Goal: Transaction & Acquisition: Purchase product/service

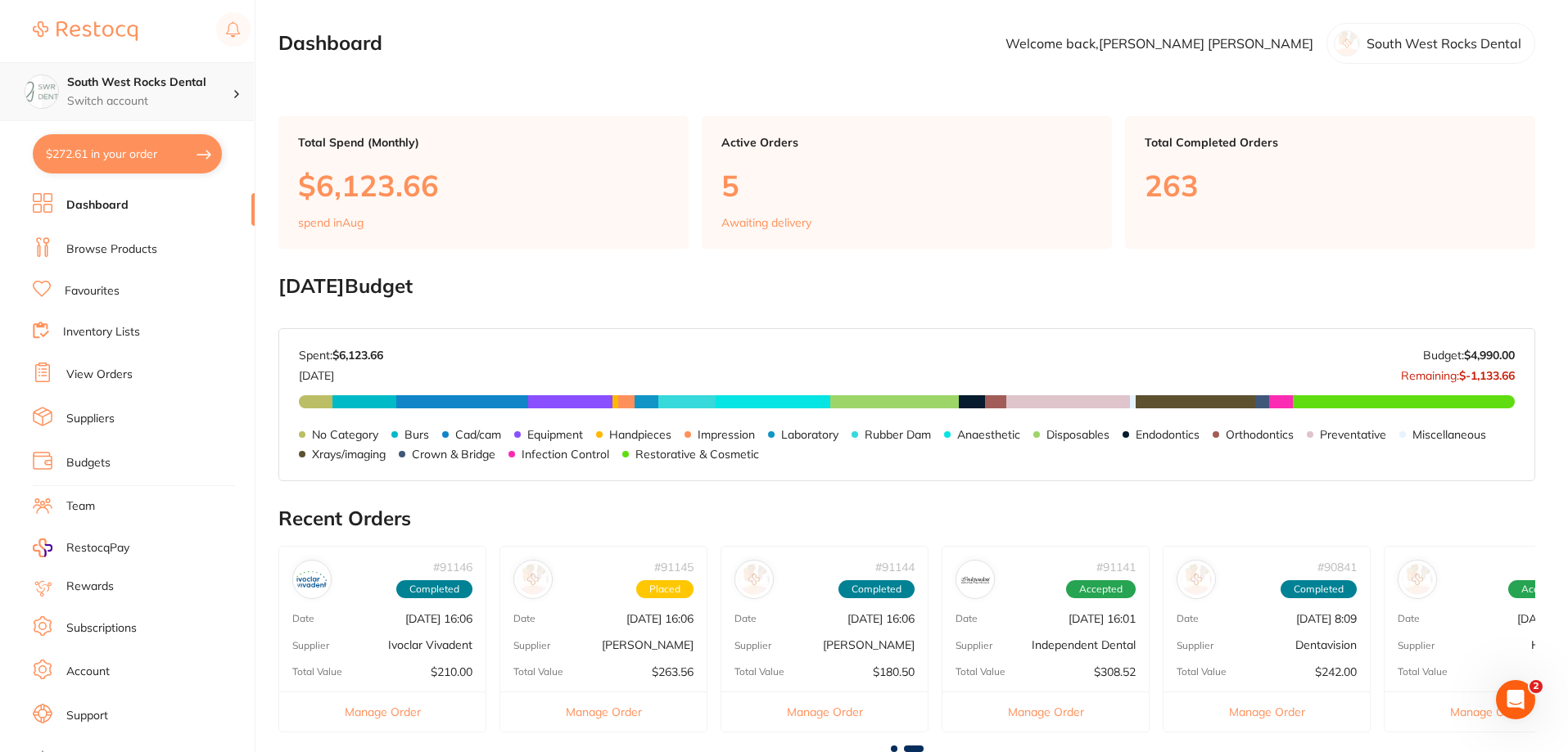
scroll to position [0, 940]
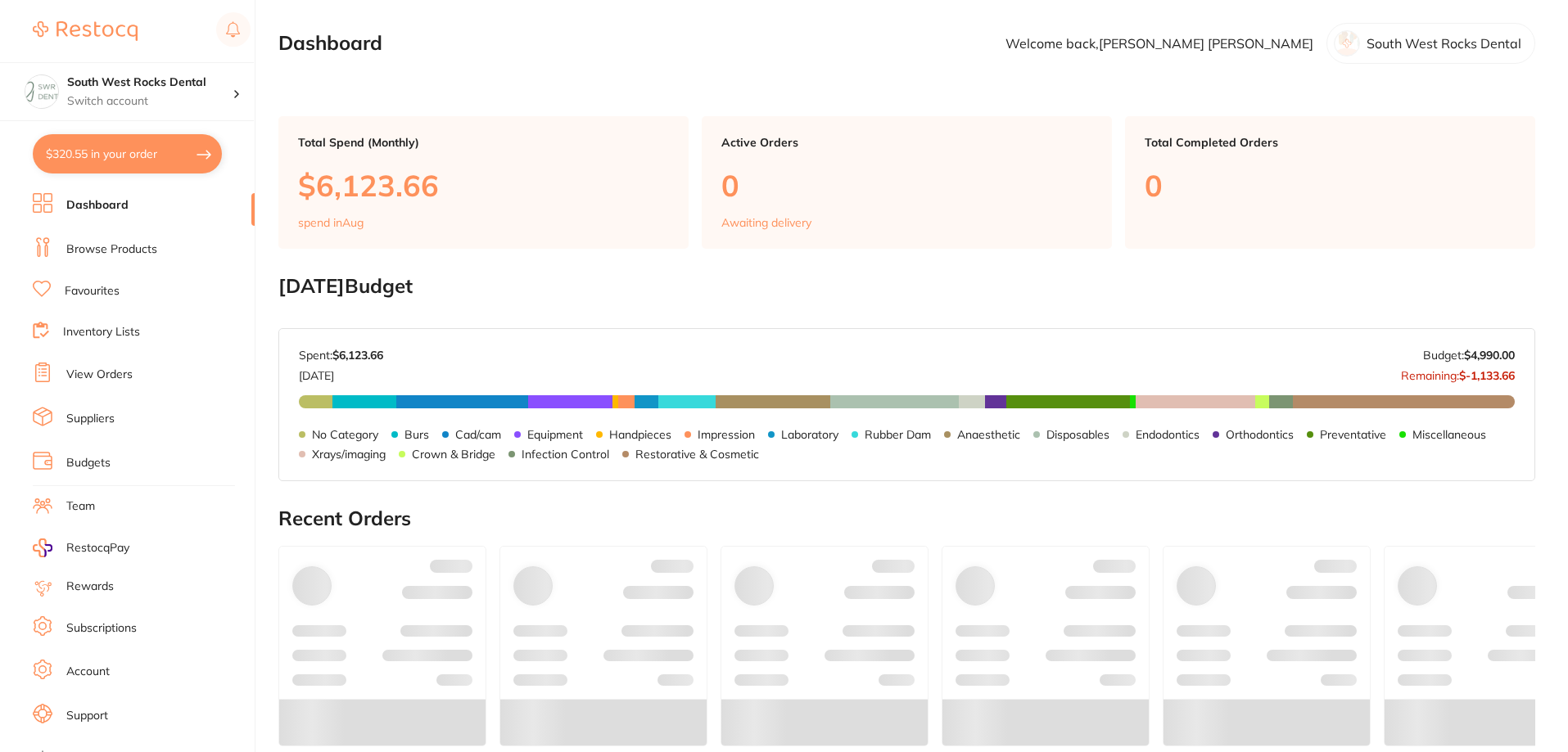
click at [117, 149] on button "$320.55 in your order" at bounding box center [127, 153] width 189 height 39
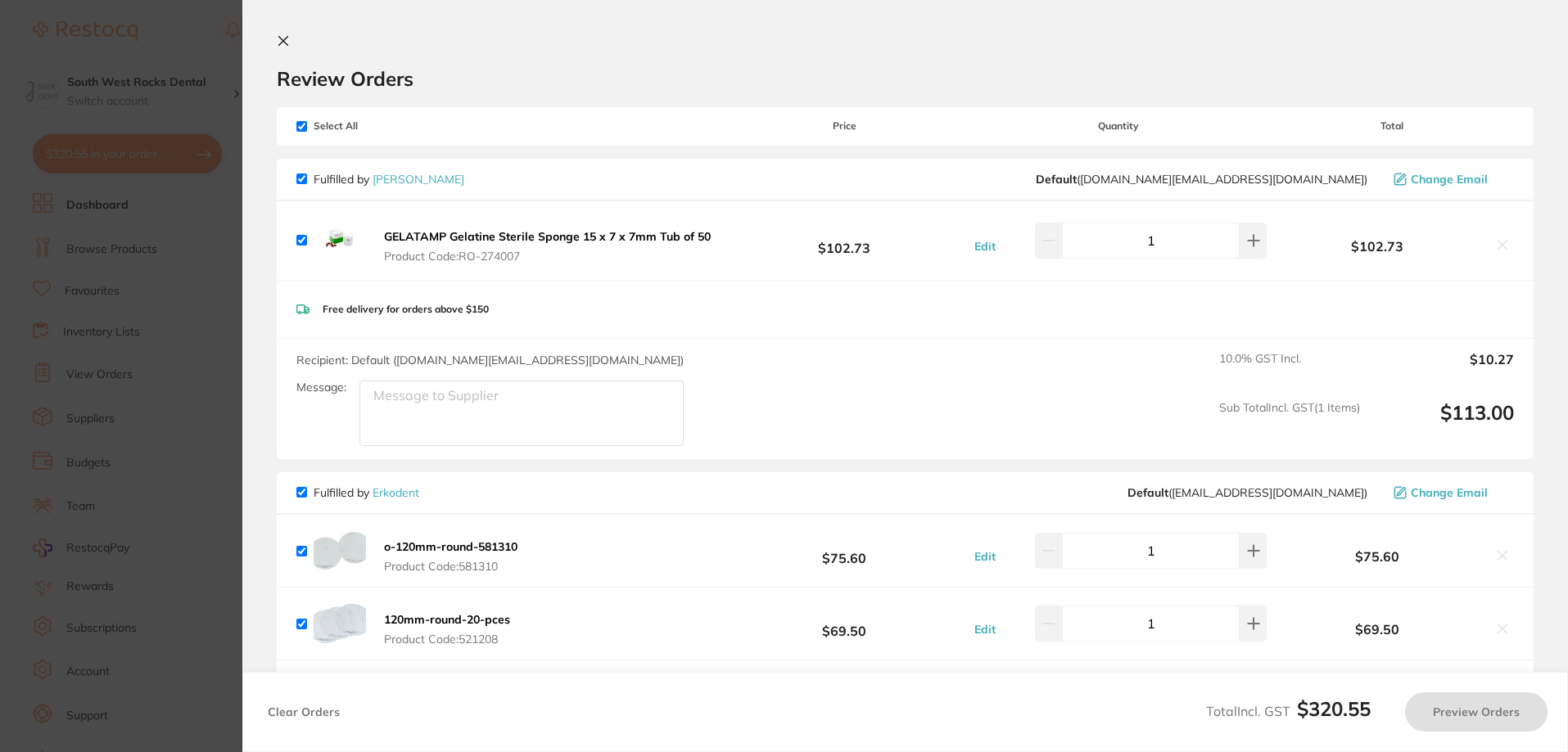
checkbox input "true"
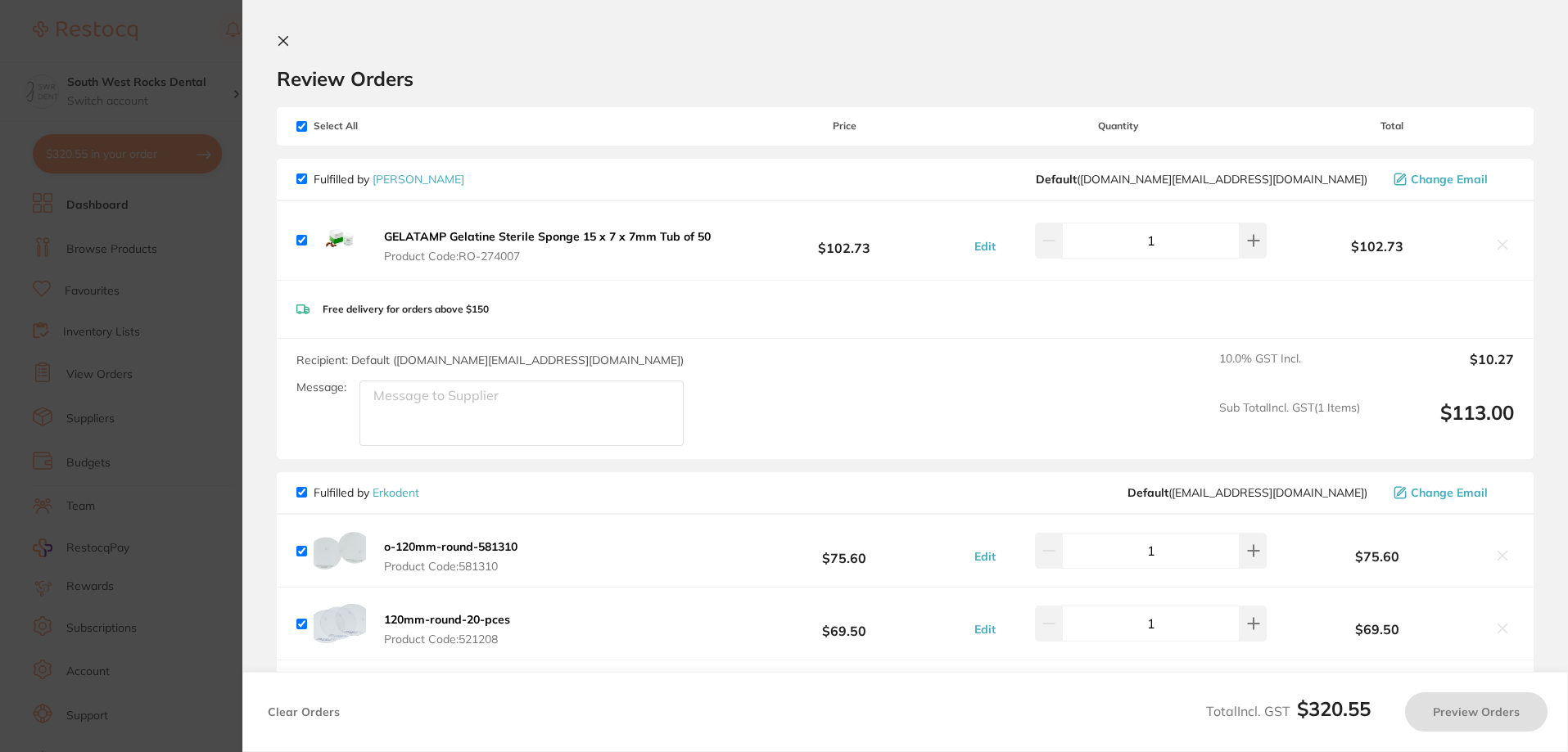
checkbox input "true"
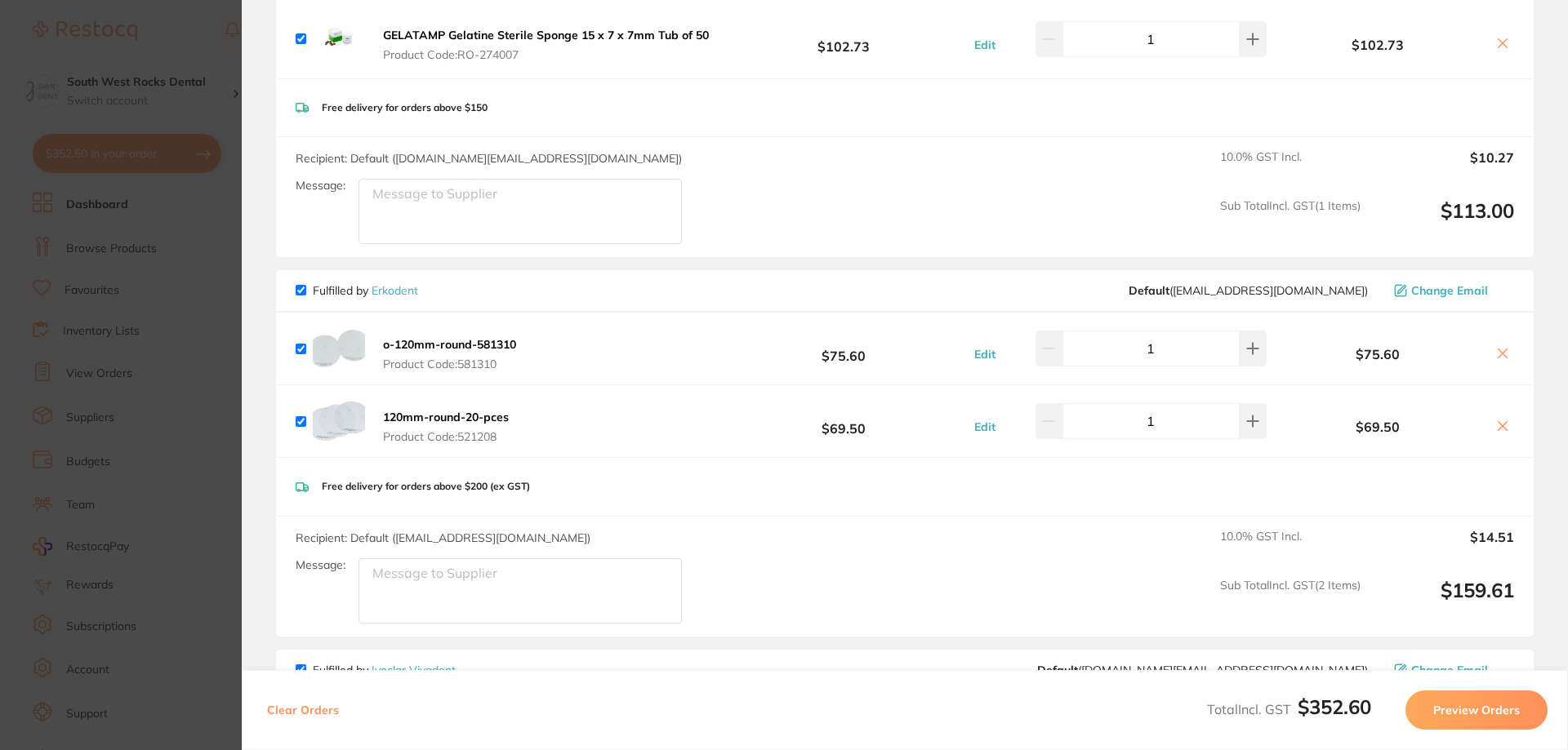
scroll to position [245, 0]
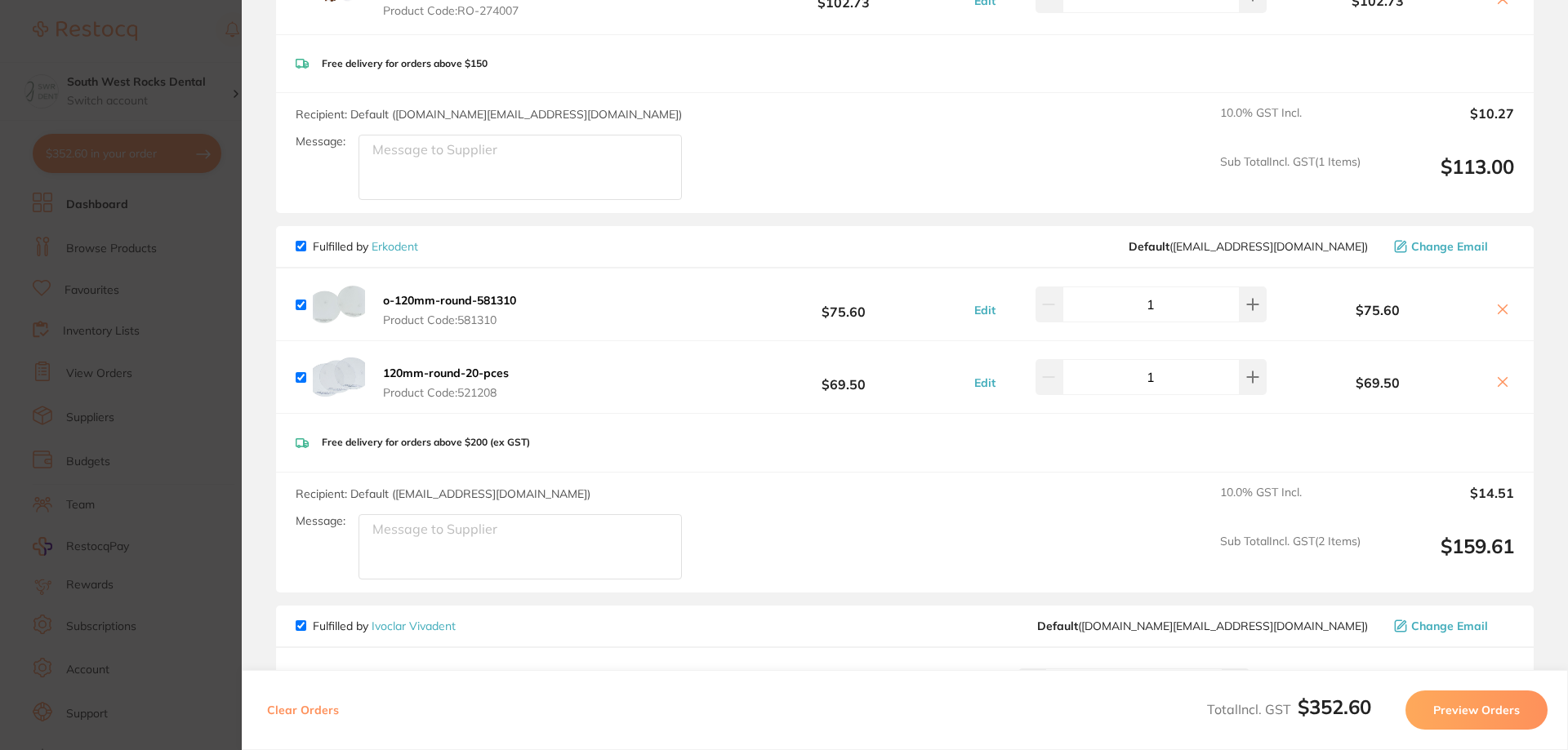
click at [1498, 312] on icon at bounding box center [1502, 309] width 13 height 13
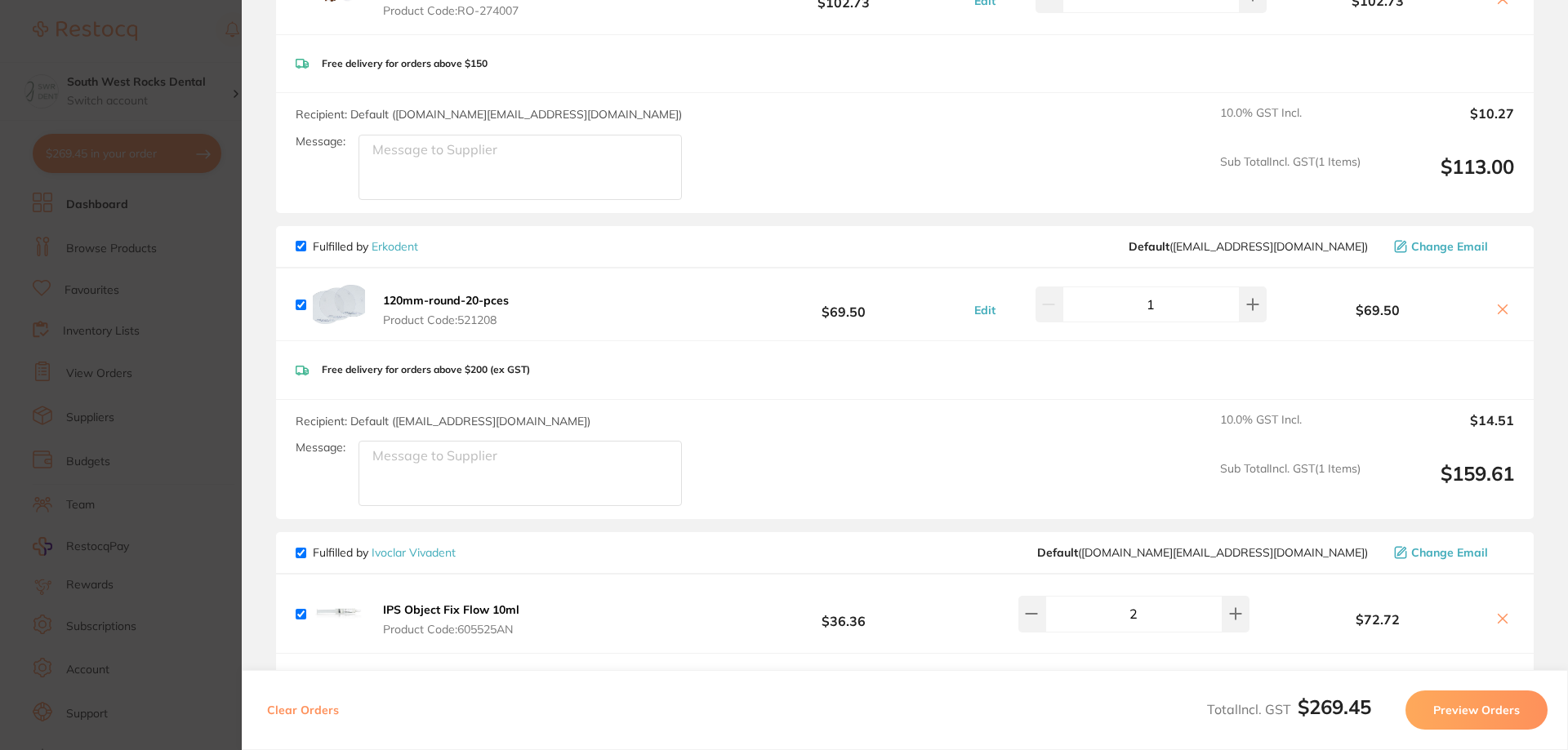
click at [1499, 312] on icon at bounding box center [1503, 309] width 9 height 9
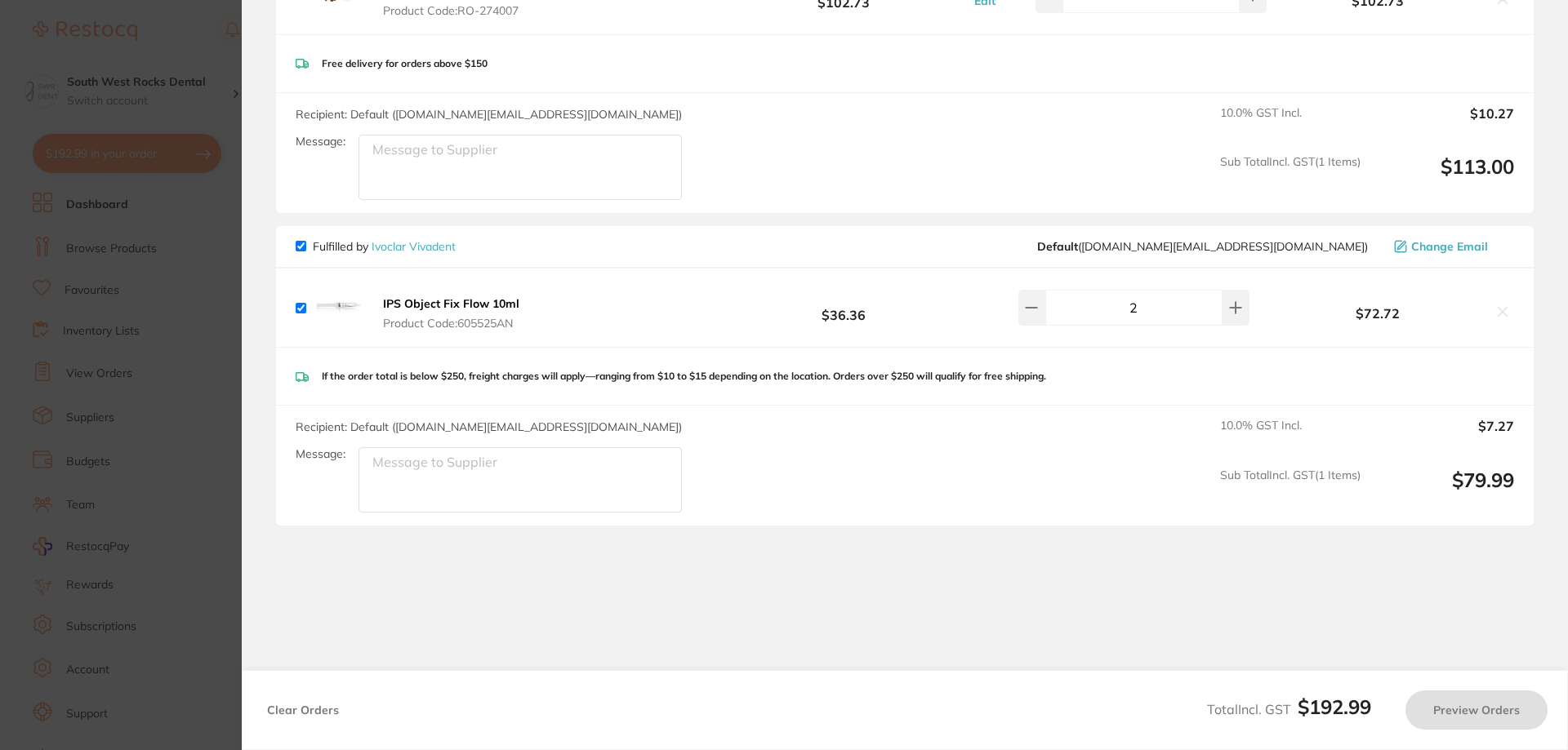
checkbox input "true"
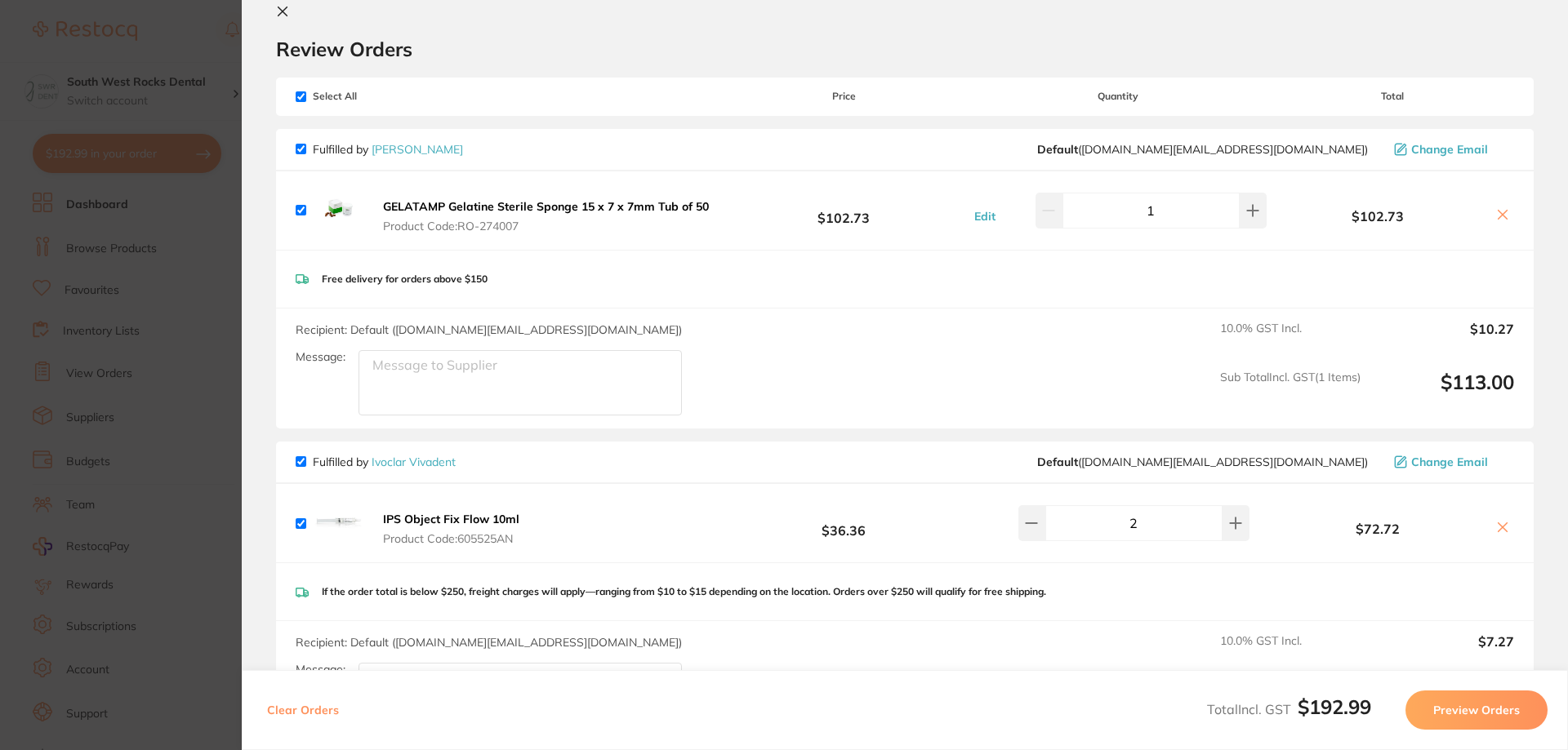
scroll to position [0, 0]
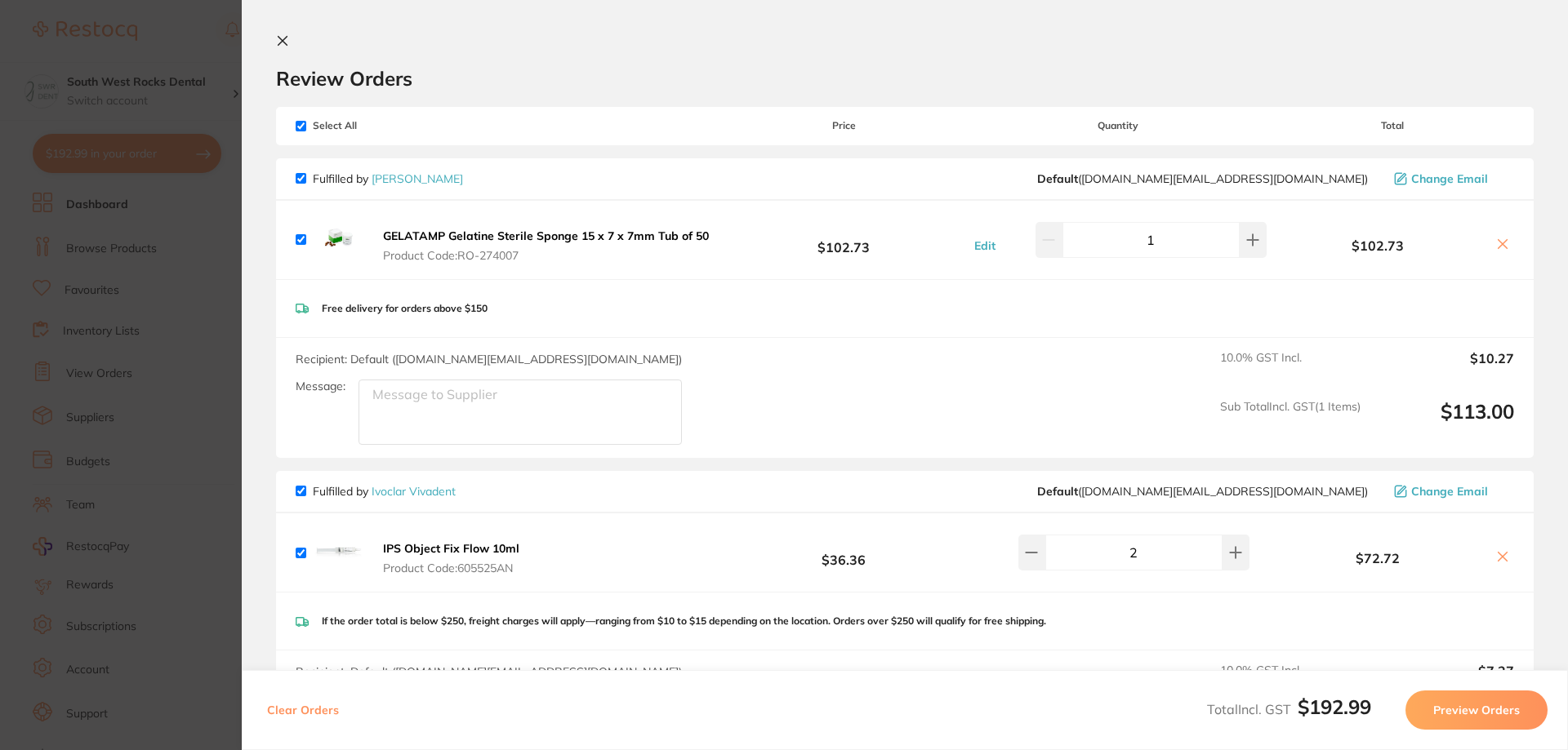
click at [304, 180] on input "checkbox" at bounding box center [300, 178] width 10 height 10
checkbox input "false"
